Goal: Information Seeking & Learning: Learn about a topic

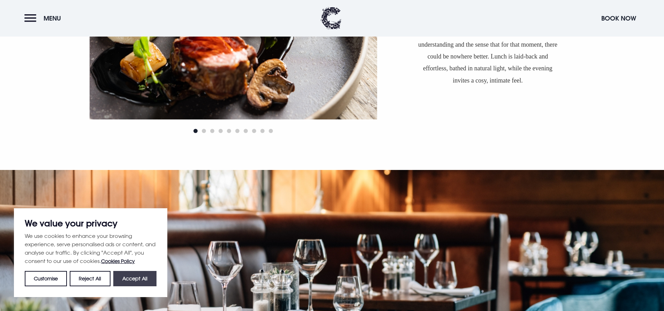
click at [133, 279] on button "Accept All" at bounding box center [134, 278] width 43 height 15
checkbox input "true"
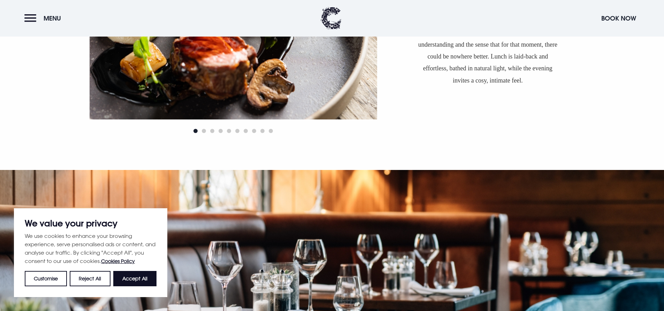
checkbox input "true"
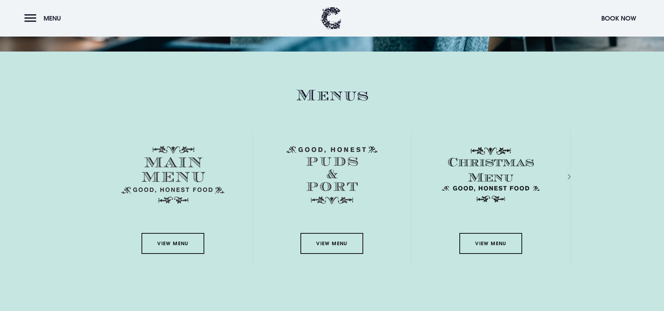
scroll to position [1011, 0]
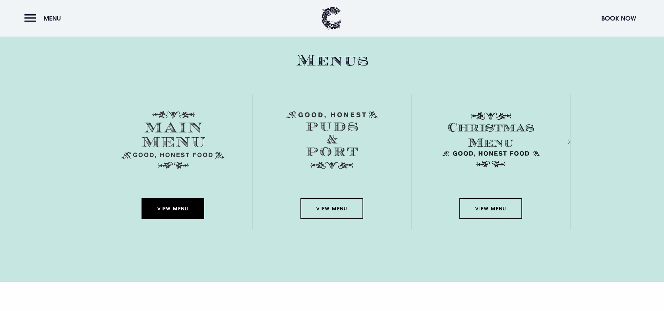
click at [172, 210] on link "View Menu" at bounding box center [173, 208] width 63 height 21
click at [492, 210] on div "View Menu" at bounding box center [491, 161] width 159 height 135
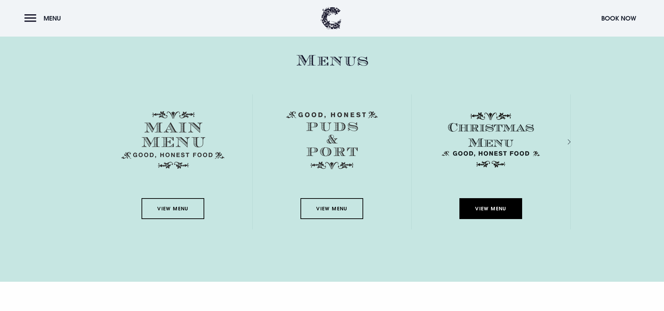
click at [492, 210] on link "View Menu" at bounding box center [491, 208] width 63 height 21
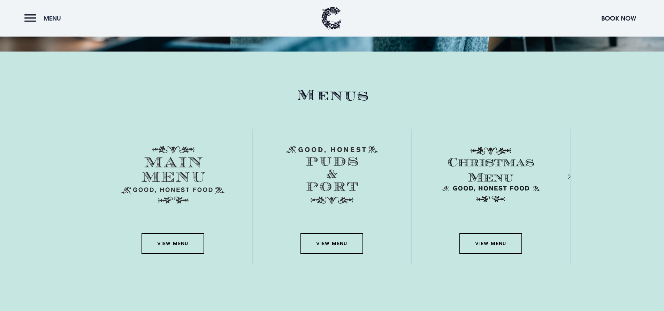
click at [29, 18] on button "Menu" at bounding box center [44, 18] width 40 height 15
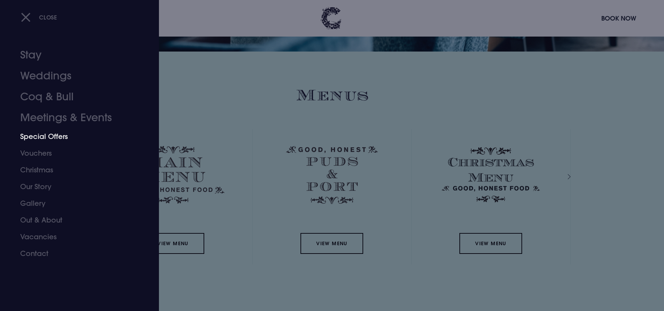
click at [56, 137] on link "Special Offers" at bounding box center [75, 136] width 110 height 17
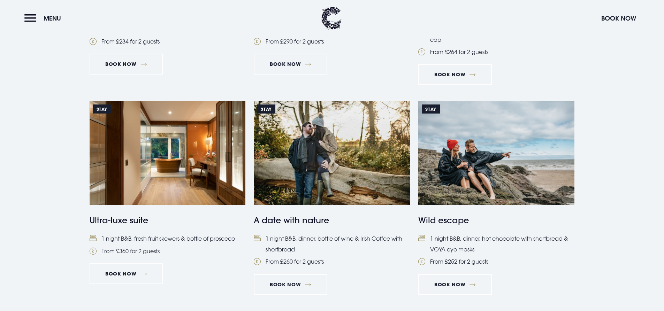
scroll to position [837, 0]
